Goal: Check status: Check status

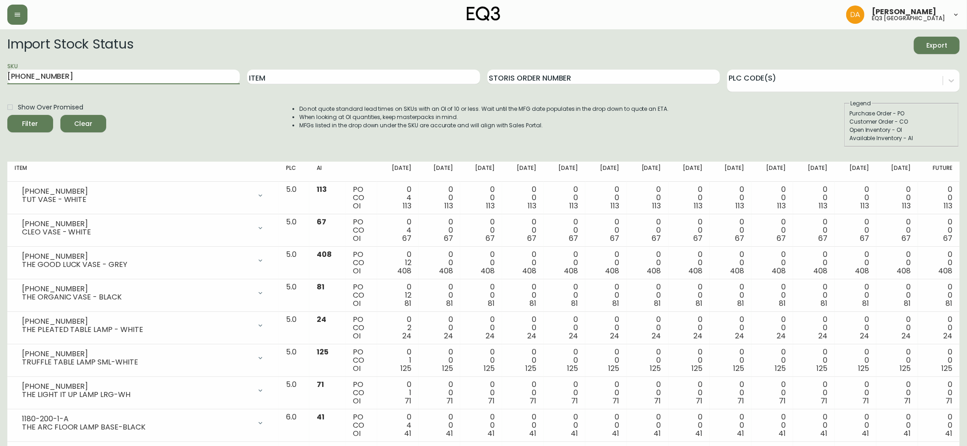
type input "[PHONE_NUMBER]"
click at [33, 124] on div "Filter" at bounding box center [30, 123] width 16 height 11
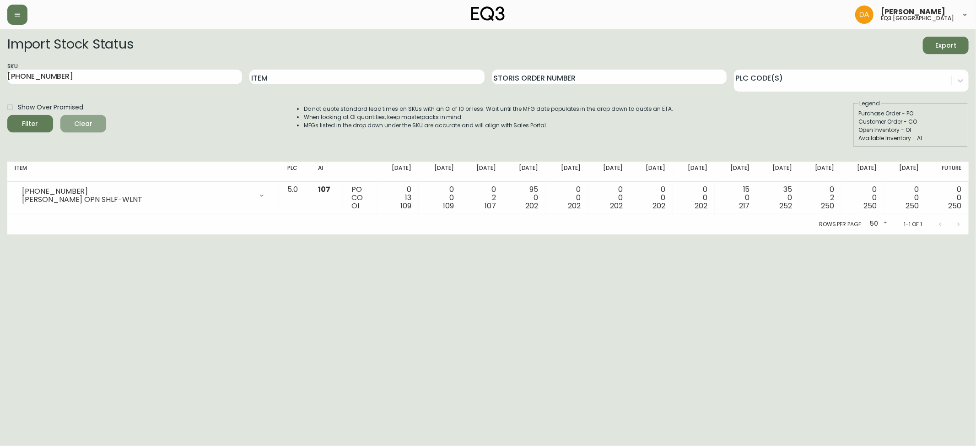
click at [76, 118] on span "Clear" at bounding box center [83, 123] width 31 height 11
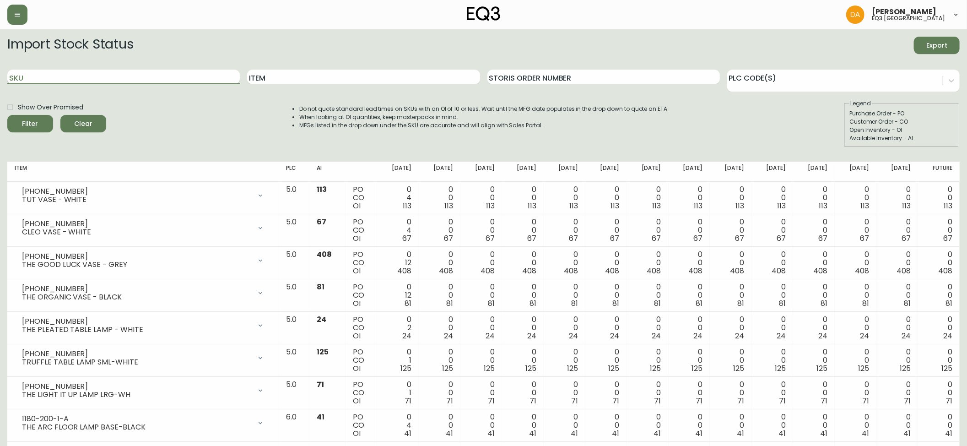
click at [33, 77] on input "SKU" at bounding box center [123, 77] width 232 height 15
paste input "[PHONE_NUMBER]"
type input "[PHONE_NUMBER]"
click at [27, 123] on icon "submit" at bounding box center [27, 122] width 11 height 11
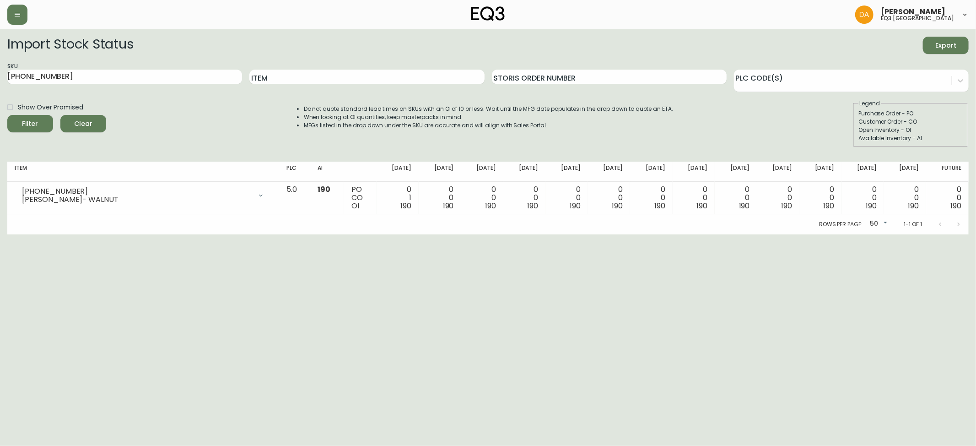
click at [79, 122] on span "Clear" at bounding box center [83, 123] width 31 height 11
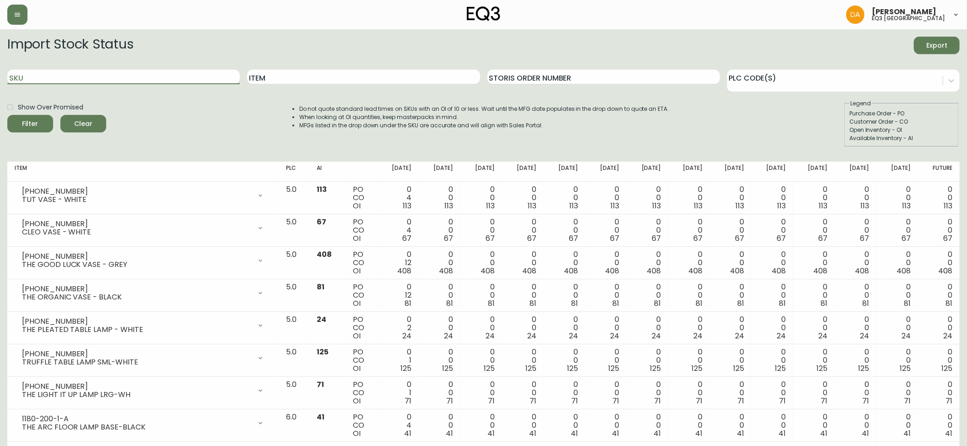
click at [29, 77] on input "SKU" at bounding box center [123, 77] width 232 height 15
paste input "[PHONE_NUMBER]"
type input "[PHONE_NUMBER]"
click at [35, 121] on div "Filter" at bounding box center [30, 123] width 16 height 11
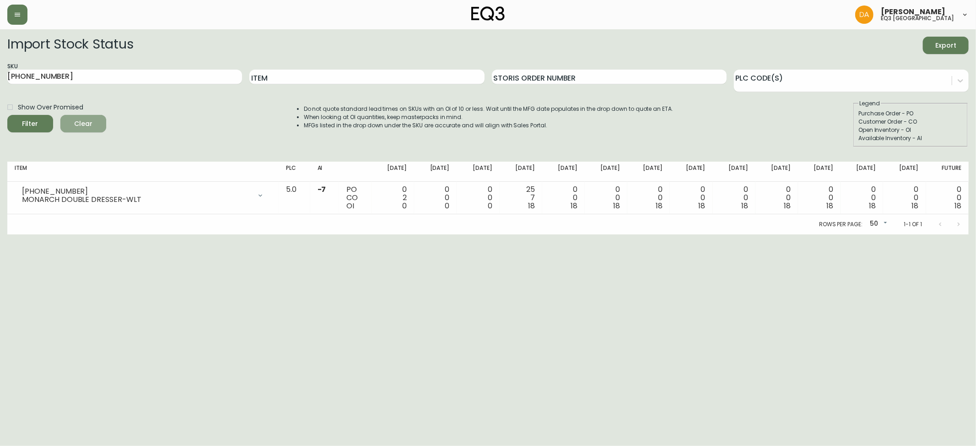
drag, startPoint x: 90, startPoint y: 125, endPoint x: 83, endPoint y: 119, distance: 9.1
click at [90, 124] on span "Clear" at bounding box center [83, 123] width 31 height 11
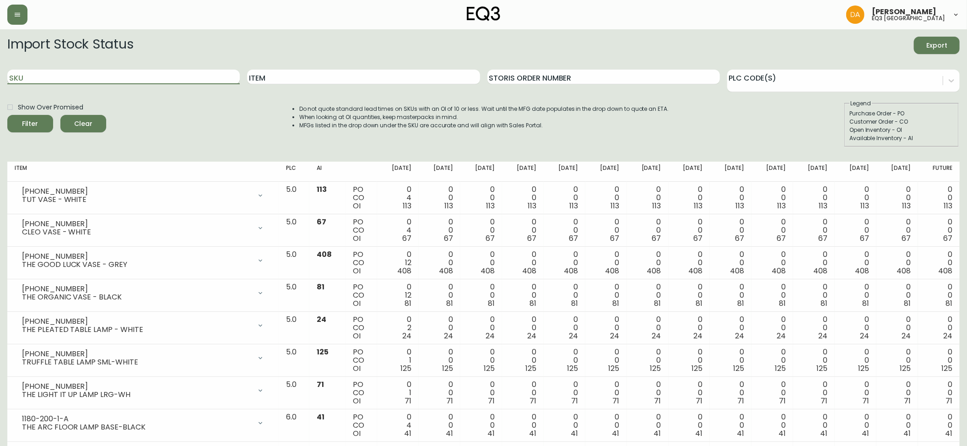
click at [30, 78] on input "SKU" at bounding box center [123, 77] width 232 height 15
paste input "[PHONE_NUMBER]"
type input "[PHONE_NUMBER]"
click at [36, 123] on div "Filter" at bounding box center [30, 123] width 16 height 11
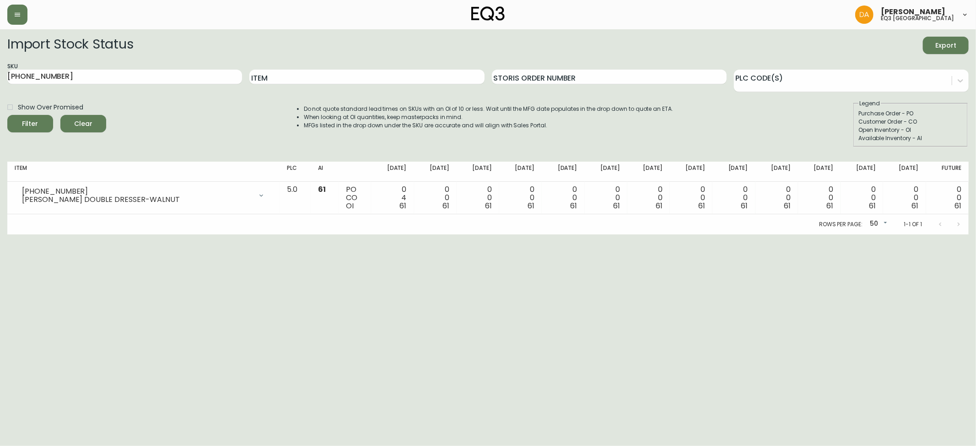
click at [376, 234] on html "[PERSON_NAME] eq3 calgary Import Stock Status Export SKU [PHONE_NUMBER] Item St…" at bounding box center [488, 117] width 976 height 234
click at [403, 234] on html "[PERSON_NAME] eq3 calgary Import Stock Status Export SKU [PHONE_NUMBER] Item St…" at bounding box center [488, 117] width 976 height 234
